Goal: Information Seeking & Learning: Learn about a topic

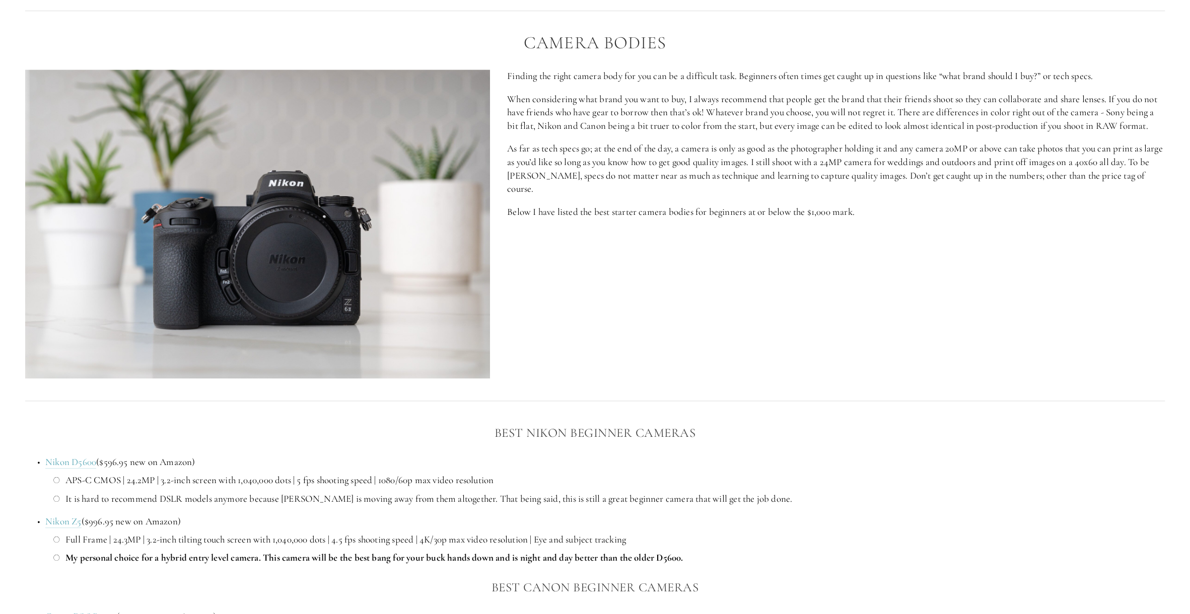
scroll to position [604, 0]
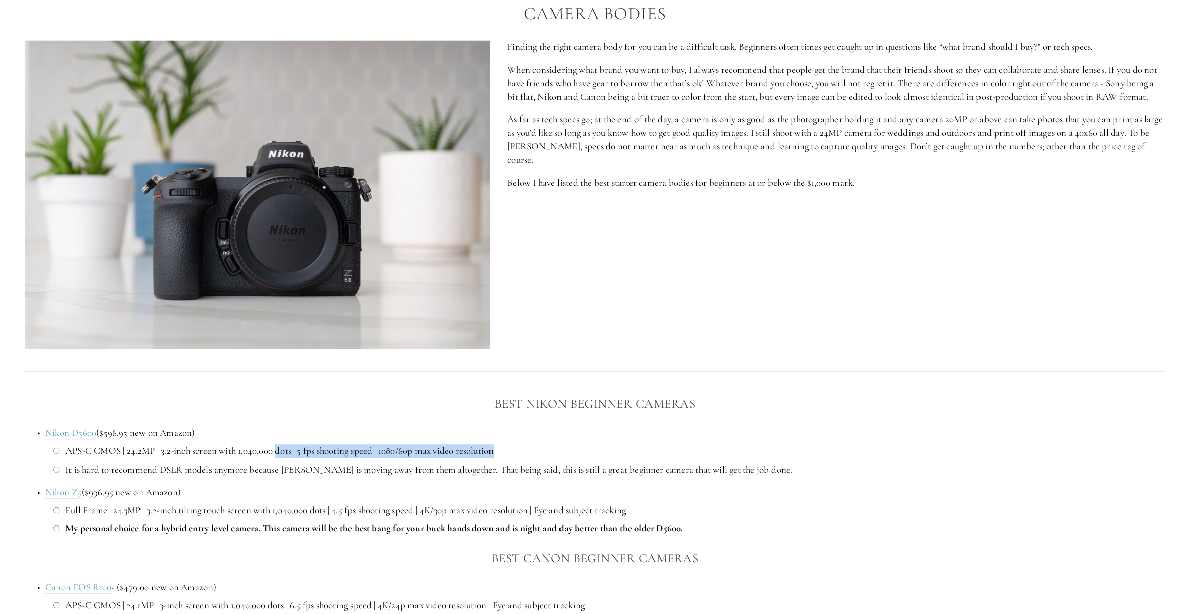
drag, startPoint x: 279, startPoint y: 452, endPoint x: 511, endPoint y: 451, distance: 232.2
click at [511, 451] on p "APS-C CMOS | 24.2MP | 3.2-inch screen with 1,040,000 dots | 5 fps shooting spee…" at bounding box center [614, 452] width 1099 height 14
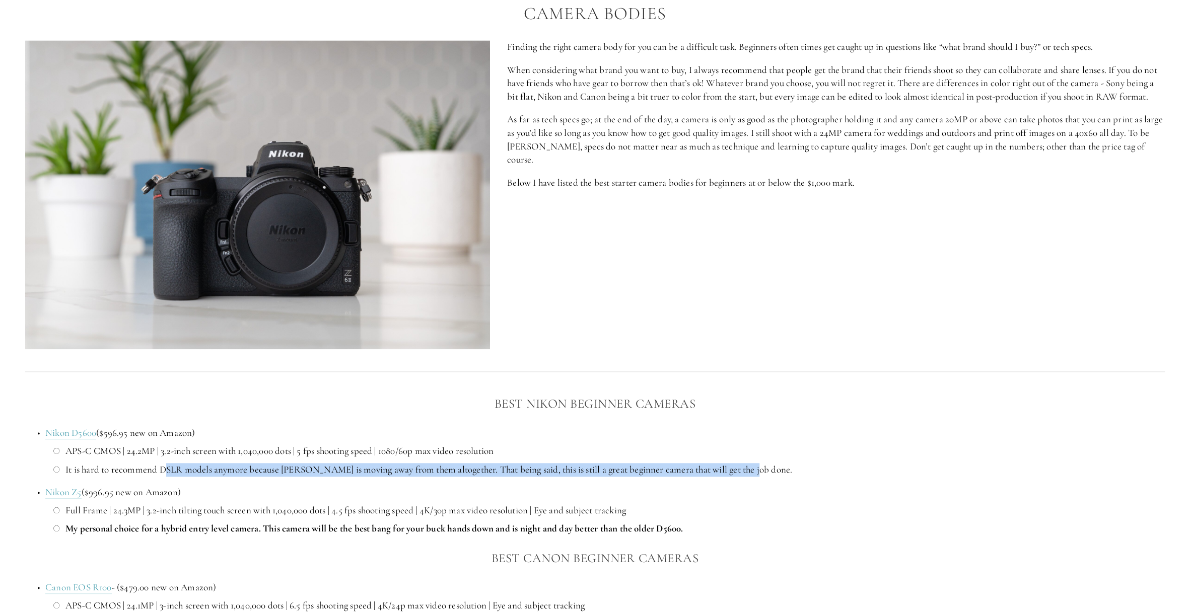
drag, startPoint x: 167, startPoint y: 470, endPoint x: 756, endPoint y: 474, distance: 589.3
click at [756, 474] on p "It is hard to recommend DSLR models anymore because [PERSON_NAME] is moving awa…" at bounding box center [614, 470] width 1099 height 14
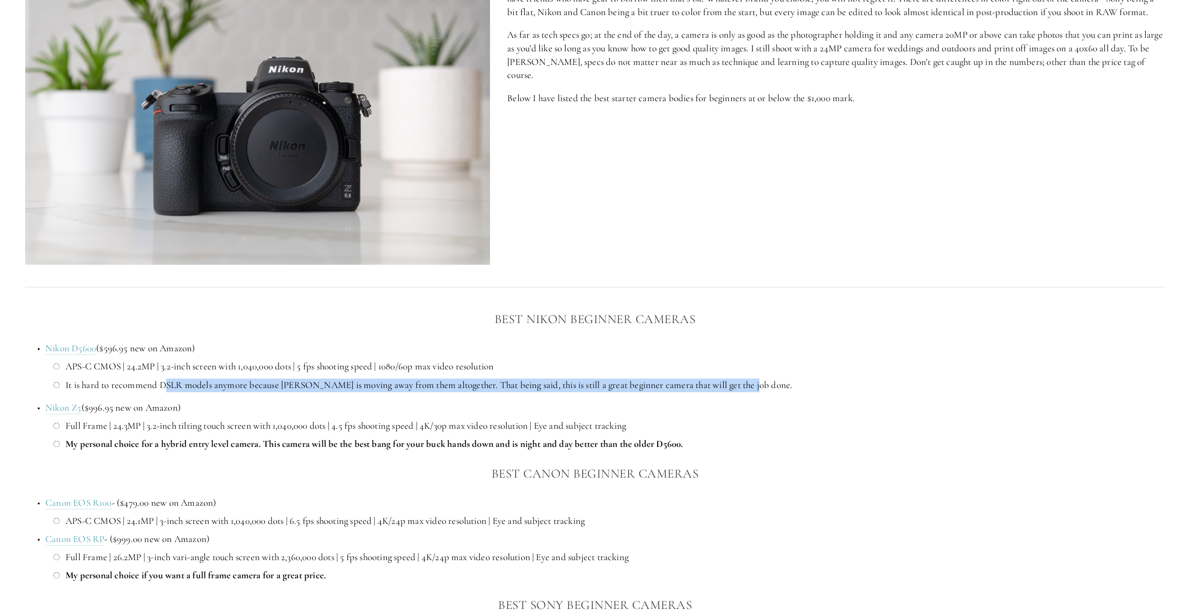
scroll to position [705, 0]
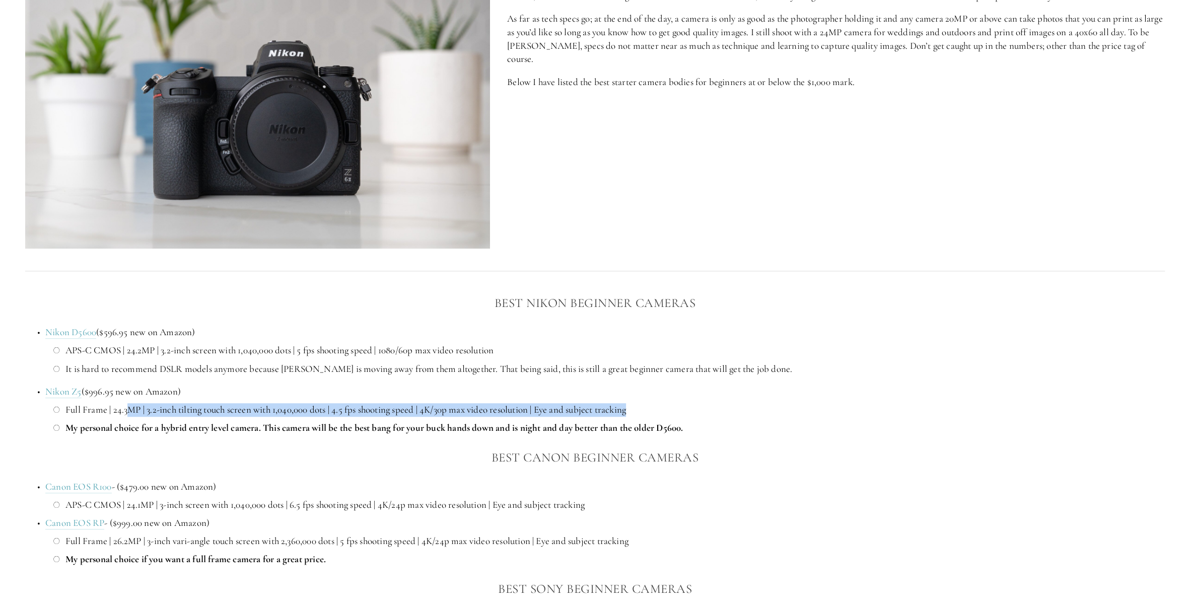
drag, startPoint x: 125, startPoint y: 413, endPoint x: 636, endPoint y: 404, distance: 510.8
click at [636, 404] on p "Full Frame | 24.3MP | 3.2-inch tilting touch screen with 1,040,000 dots | 4.5 f…" at bounding box center [614, 410] width 1099 height 14
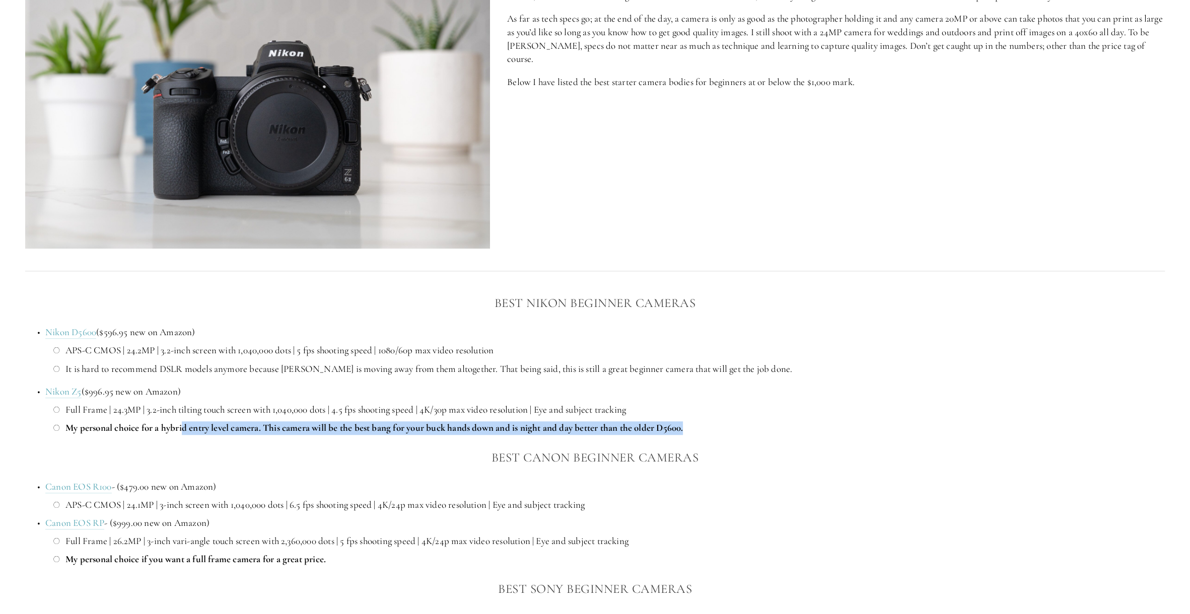
drag, startPoint x: 185, startPoint y: 429, endPoint x: 706, endPoint y: 429, distance: 521.3
click at [706, 429] on p "My personal choice for a hybrid entry level camera. This camera will be the bes…" at bounding box center [614, 429] width 1099 height 14
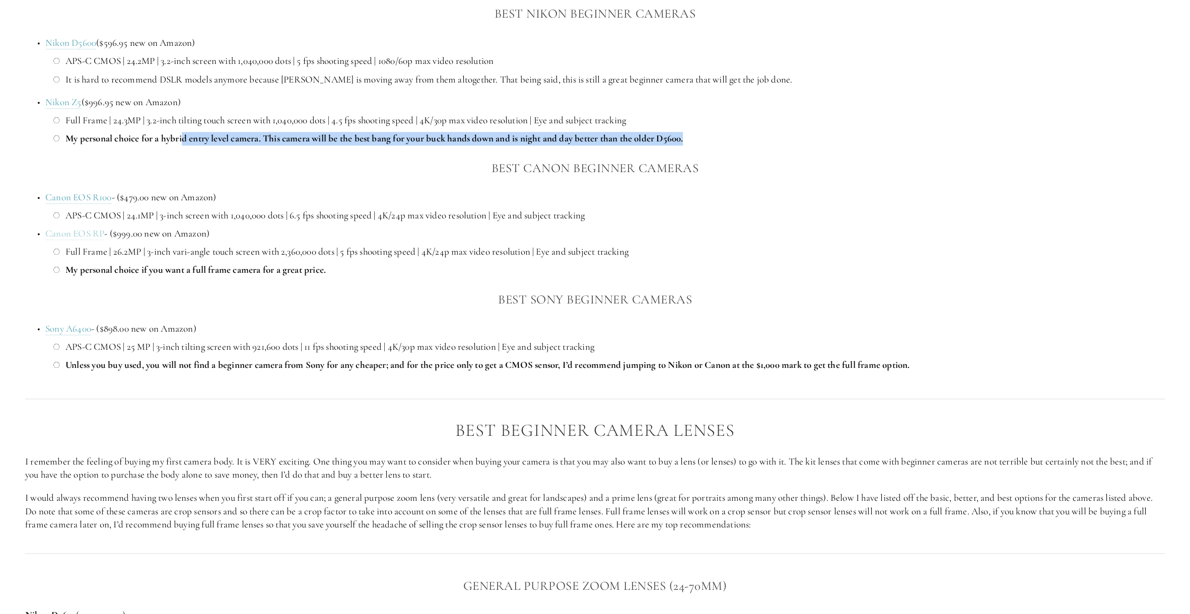
scroll to position [1007, 0]
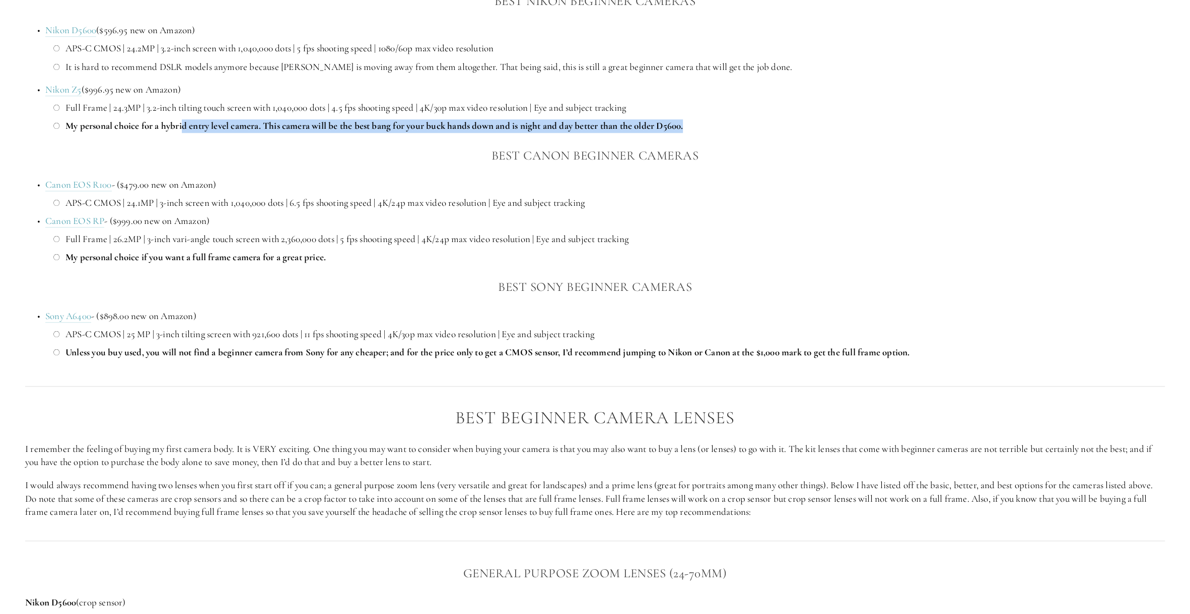
drag, startPoint x: 114, startPoint y: 453, endPoint x: 460, endPoint y: 464, distance: 346.2
click at [460, 464] on p "I remember the feeling of buying my first camera body. It is VERY exciting. One…" at bounding box center [595, 456] width 1140 height 27
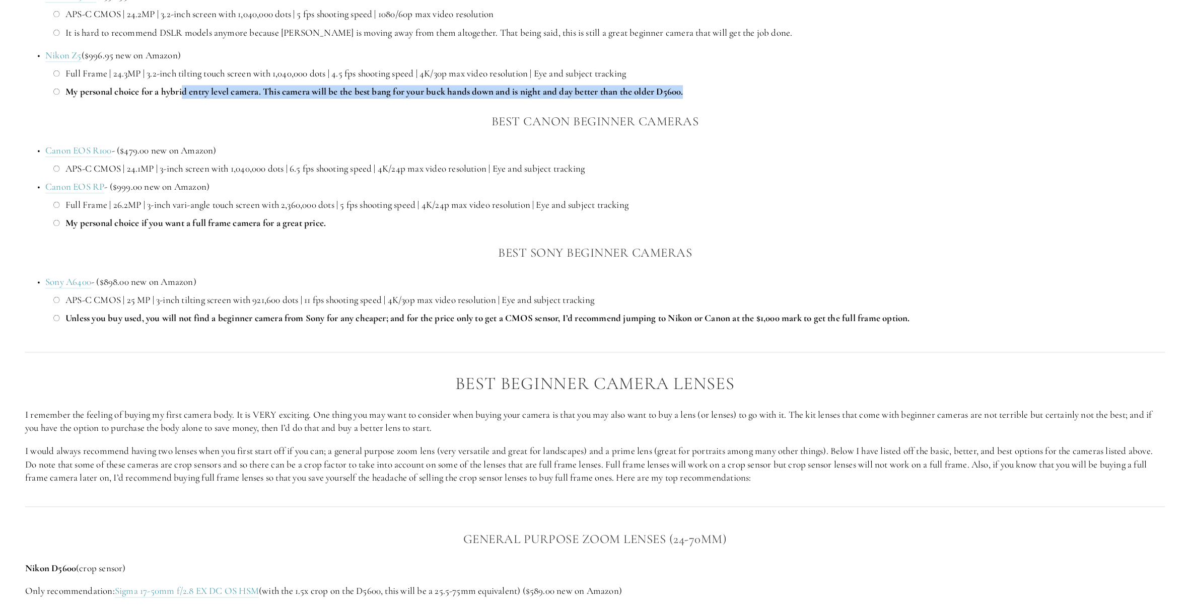
scroll to position [1058, 0]
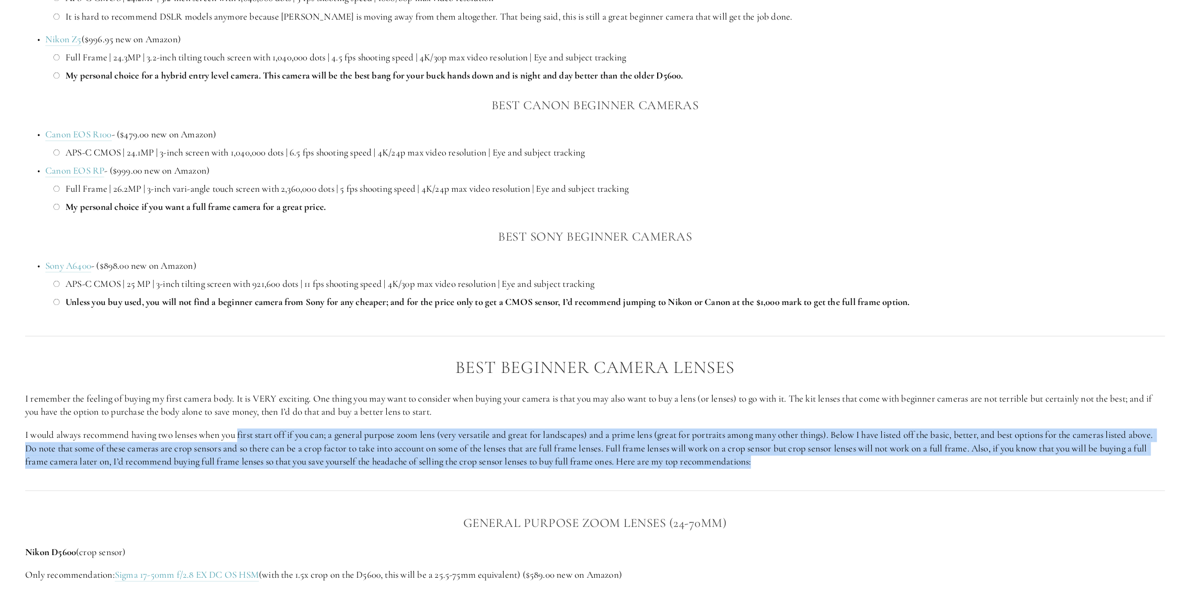
drag, startPoint x: 238, startPoint y: 438, endPoint x: 762, endPoint y: 458, distance: 524.7
click at [762, 458] on p "I would always recommend having two lenses when you first start off if you can;…" at bounding box center [595, 449] width 1140 height 40
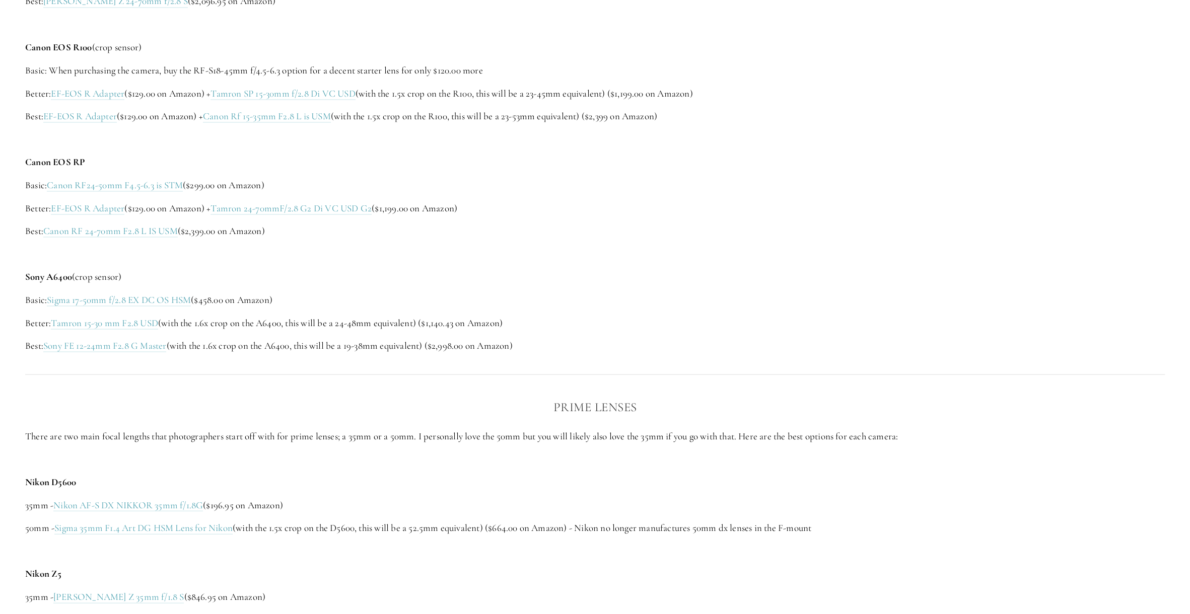
scroll to position [1763, 0]
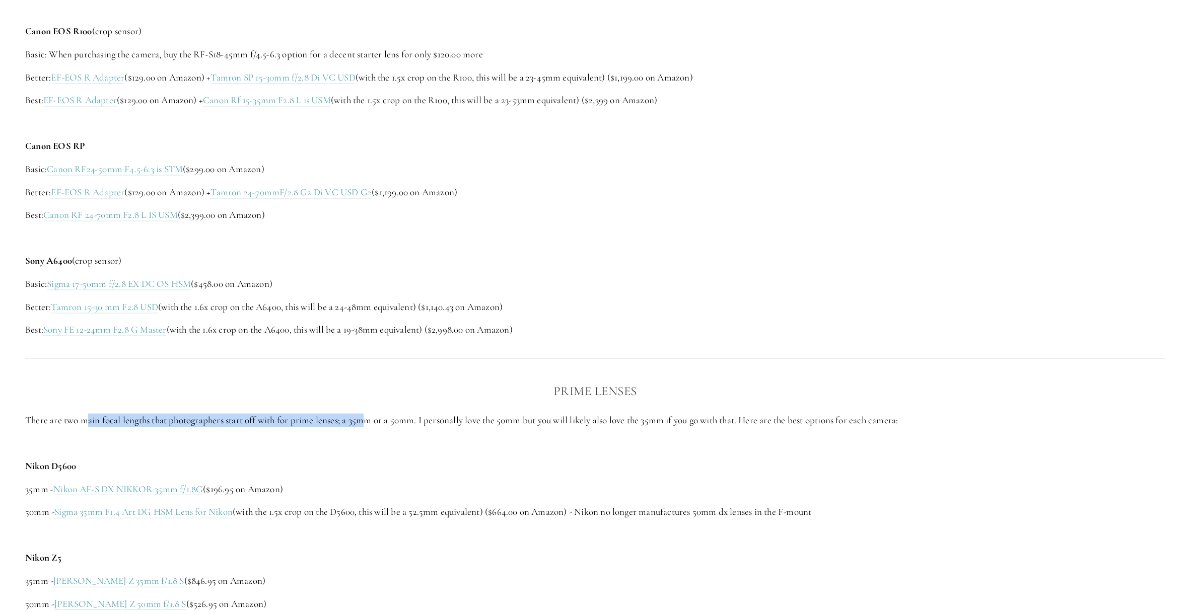
drag, startPoint x: 90, startPoint y: 422, endPoint x: 366, endPoint y: 424, distance: 276.0
click at [366, 424] on p "There are two main focal lengths that photographers start off with for prime le…" at bounding box center [595, 420] width 1140 height 14
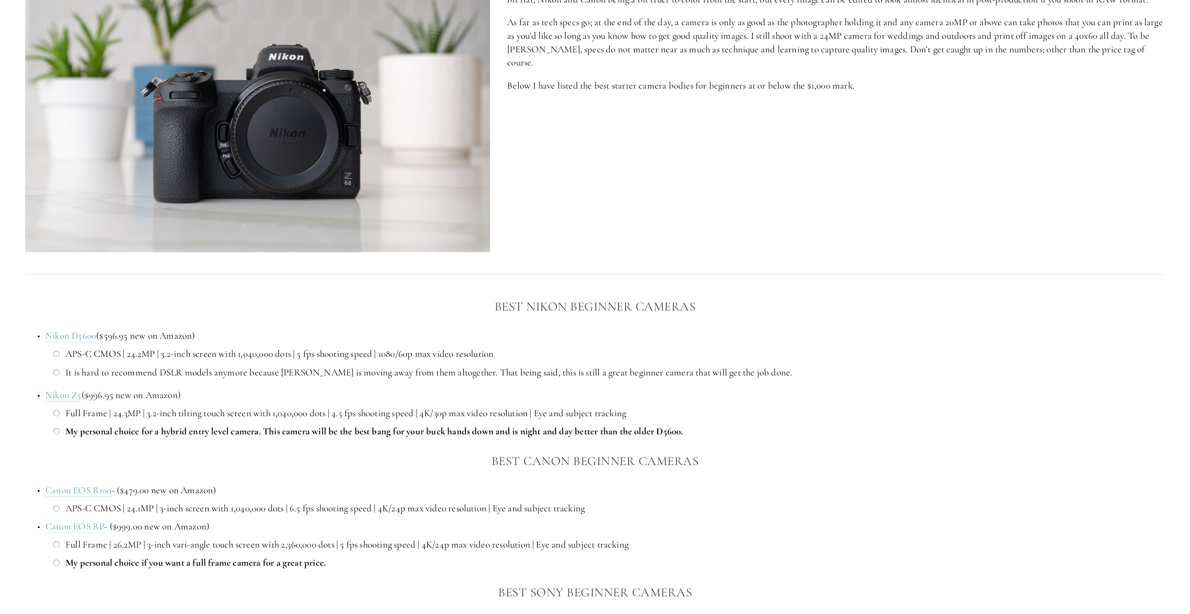
scroll to position [754, 0]
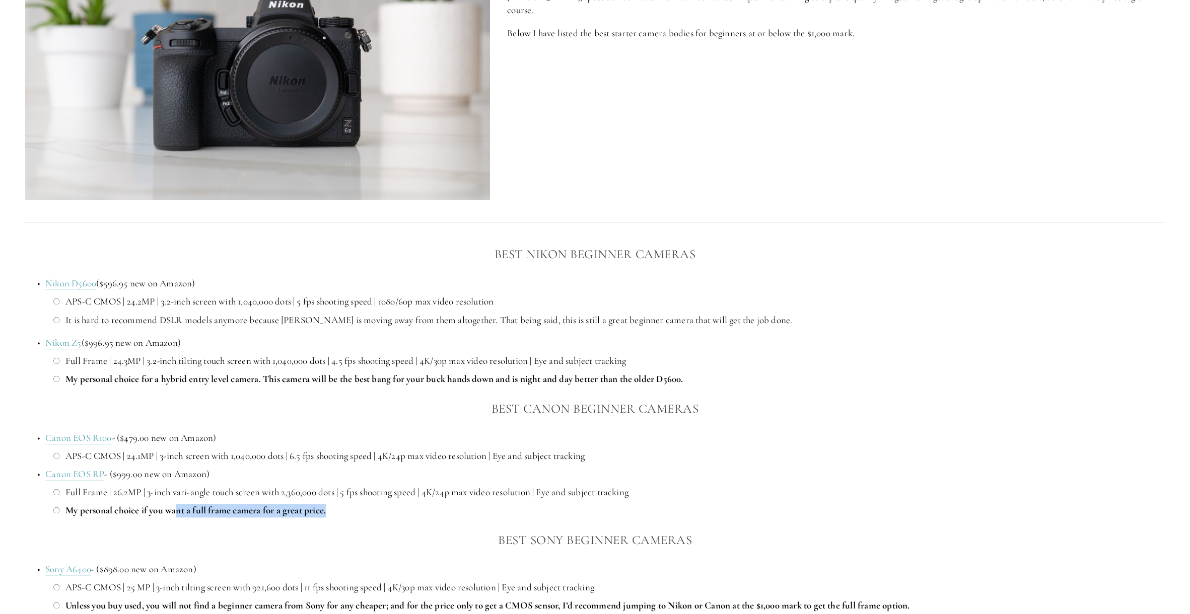
drag, startPoint x: 179, startPoint y: 508, endPoint x: 332, endPoint y: 508, distance: 152.6
click at [332, 508] on p "My personal choice if you want a full frame camera for a great price." at bounding box center [614, 511] width 1099 height 14
click at [70, 477] on link "Canon EOS RP" at bounding box center [74, 474] width 59 height 13
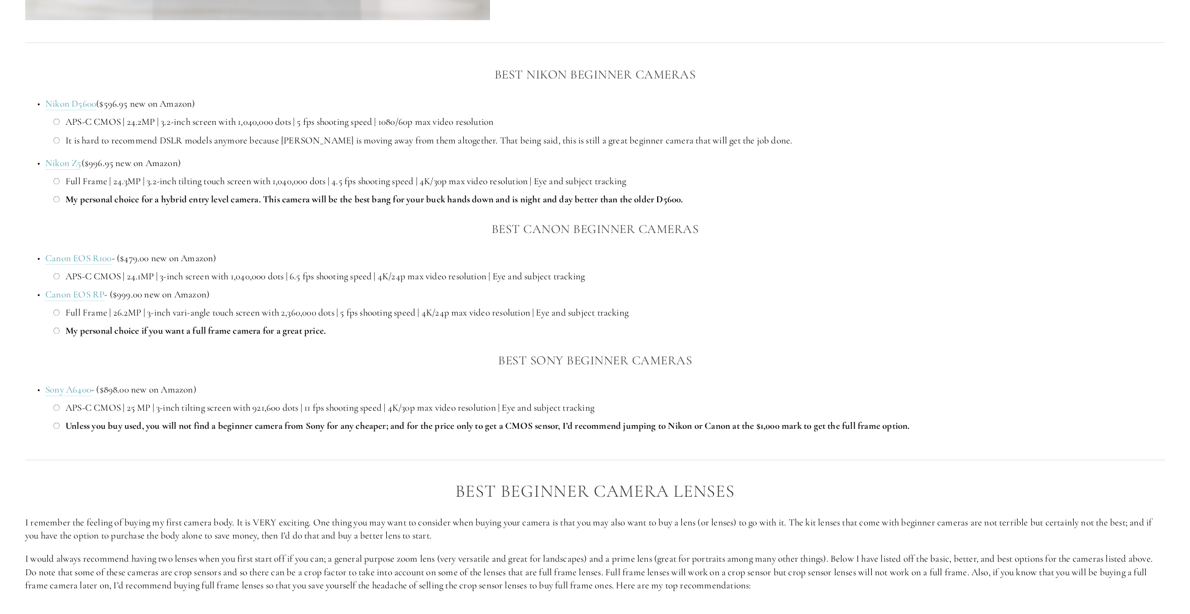
scroll to position [955, 0]
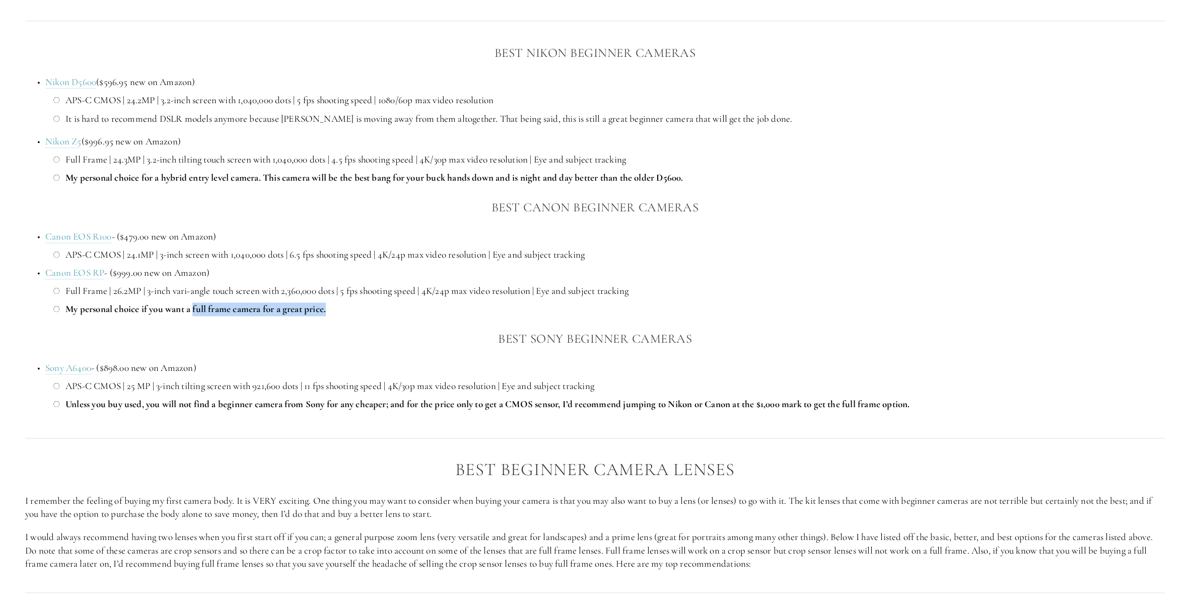
drag, startPoint x: 195, startPoint y: 311, endPoint x: 343, endPoint y: 310, distance: 148.6
click at [343, 310] on p "My personal choice if you want a full frame camera for a great price." at bounding box center [614, 310] width 1099 height 14
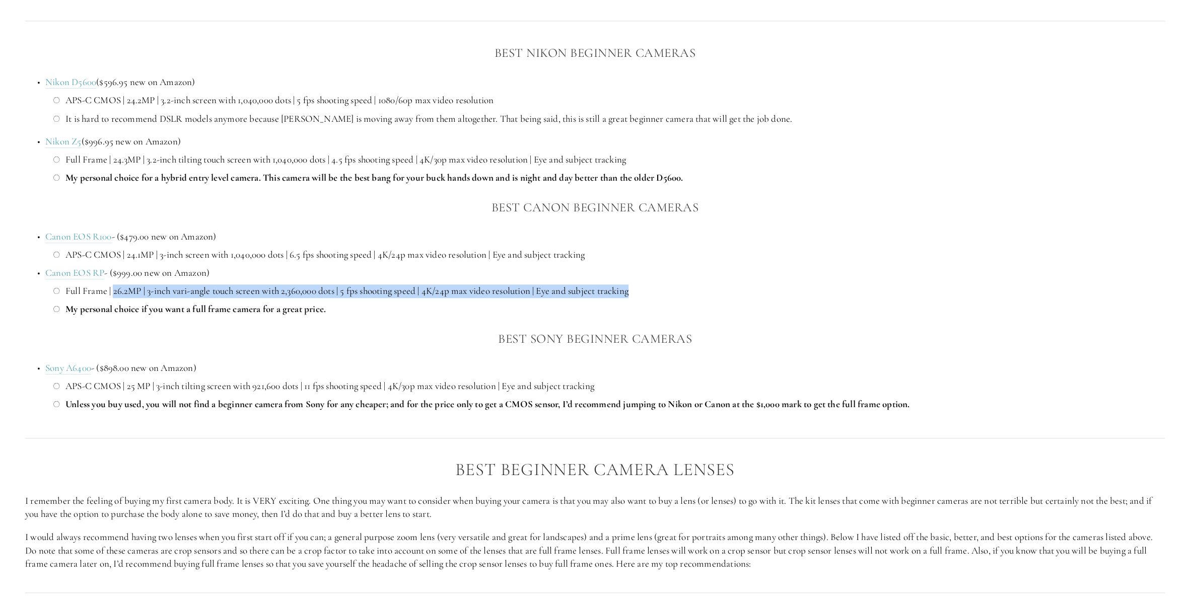
drag, startPoint x: 115, startPoint y: 293, endPoint x: 648, endPoint y: 286, distance: 533.4
click at [648, 286] on p "Full Frame | 26.2MP | 3-inch vari-angle touch screen with 2,360,000 dots | 5 fp…" at bounding box center [614, 292] width 1099 height 14
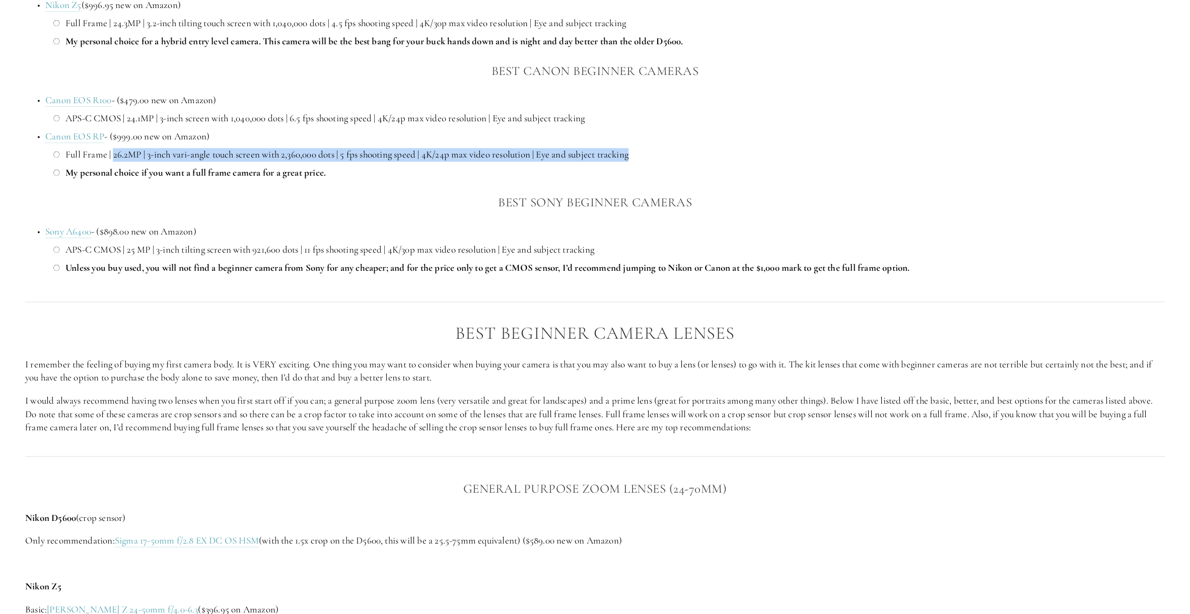
scroll to position [1107, 0]
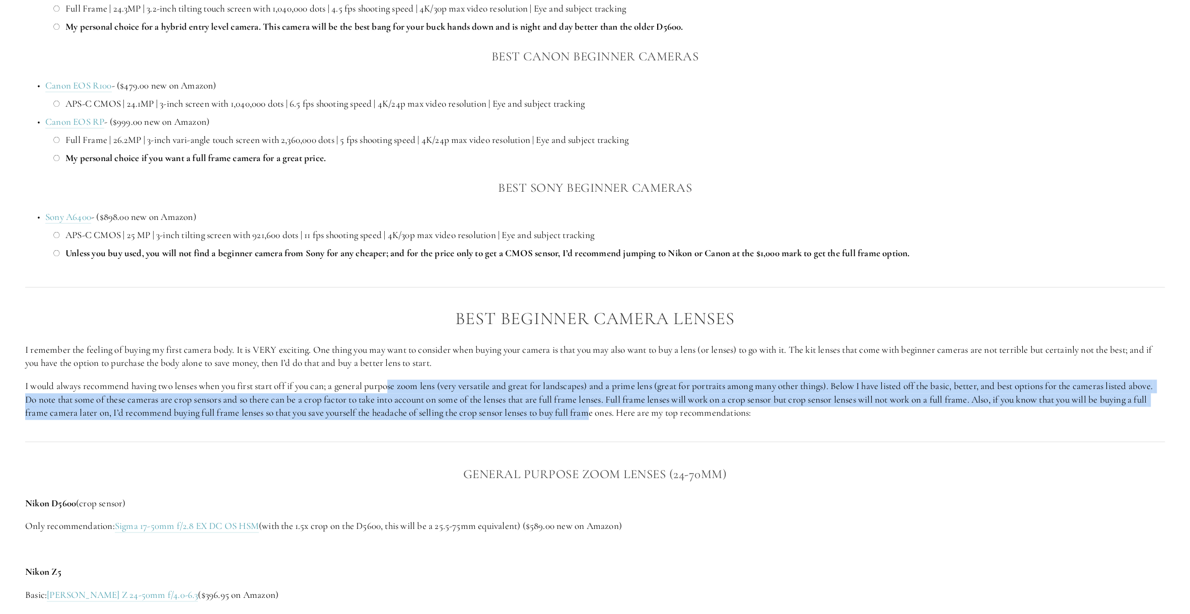
drag, startPoint x: 391, startPoint y: 387, endPoint x: 594, endPoint y: 408, distance: 203.5
click at [594, 408] on p "I would always recommend having two lenses when you first start off if you can;…" at bounding box center [595, 400] width 1140 height 40
